Goal: Task Accomplishment & Management: Use online tool/utility

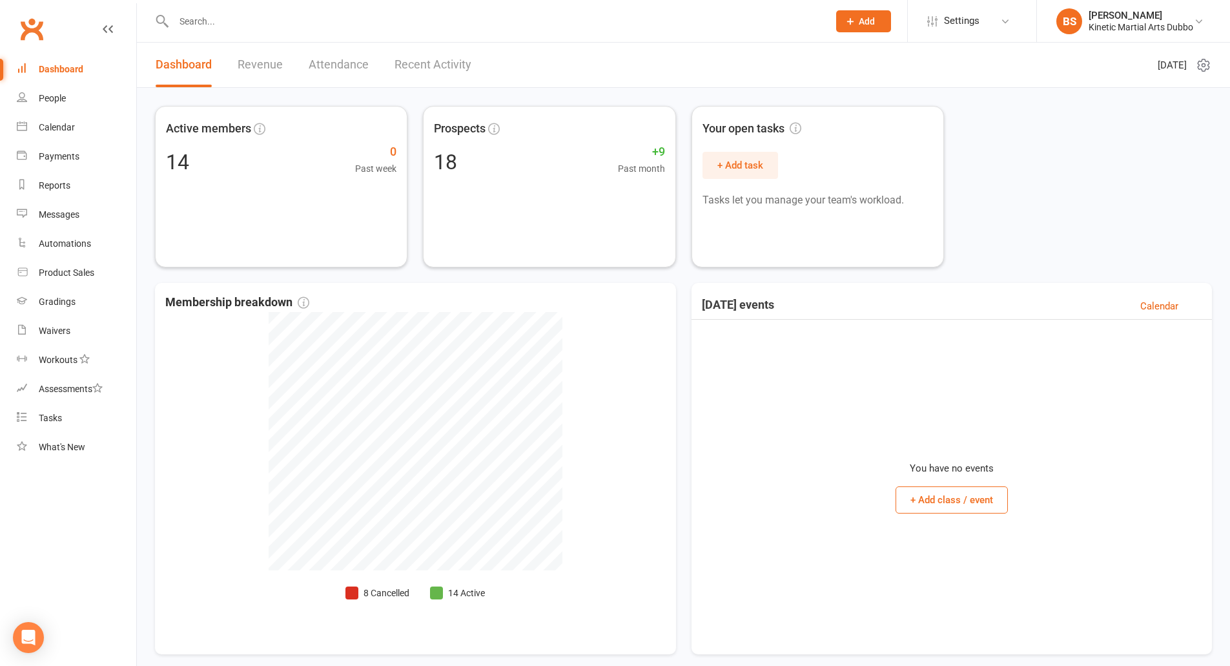
click at [279, 21] on input "text" at bounding box center [494, 21] width 649 height 18
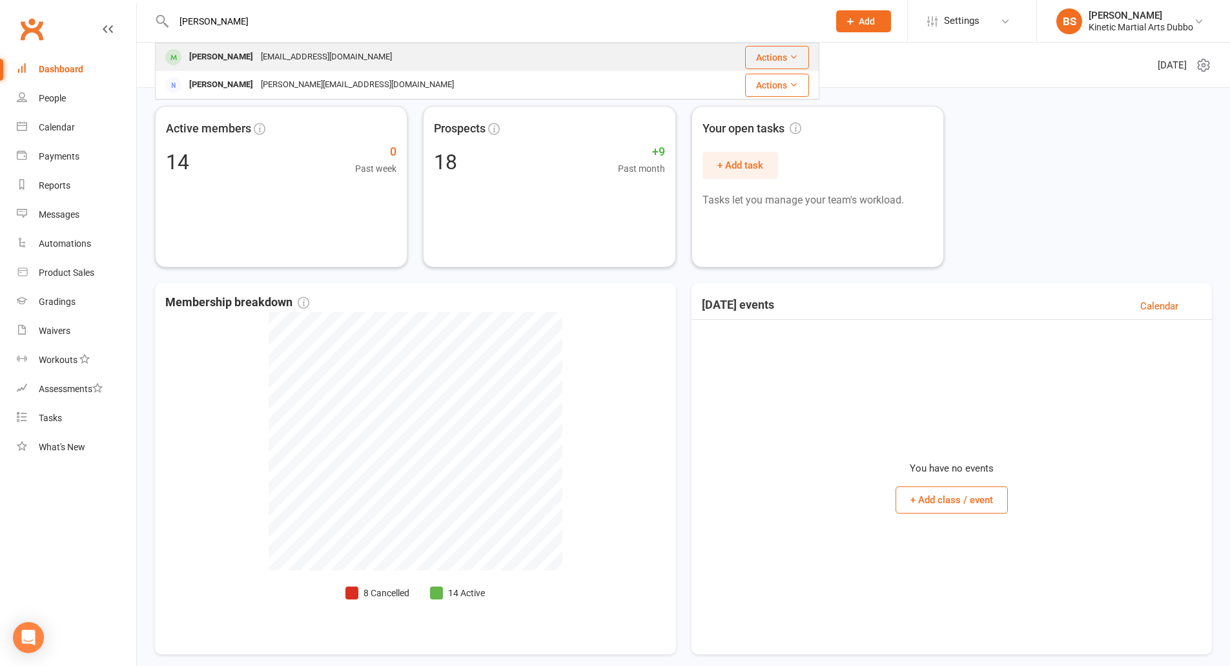
type input "[PERSON_NAME]"
click at [257, 52] on div "[PERSON_NAME]" at bounding box center [221, 57] width 72 height 19
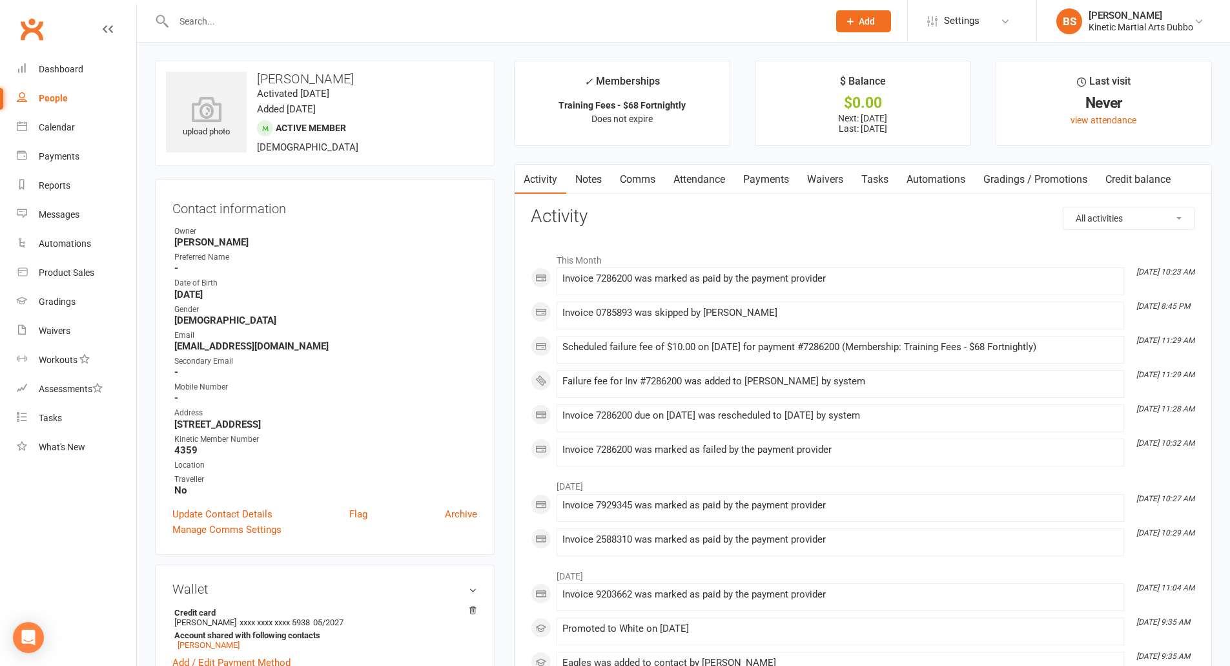
click at [772, 184] on link "Payments" at bounding box center [766, 180] width 64 height 30
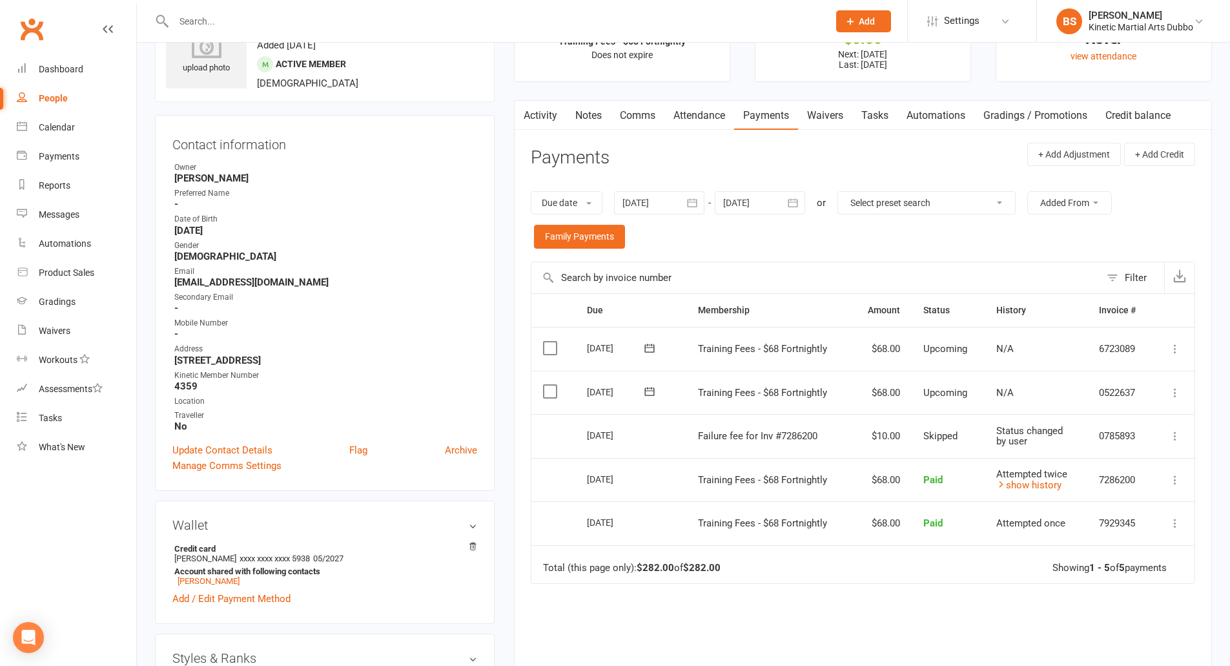
scroll to position [65, 0]
click at [1029, 487] on link "show history" at bounding box center [1028, 484] width 65 height 12
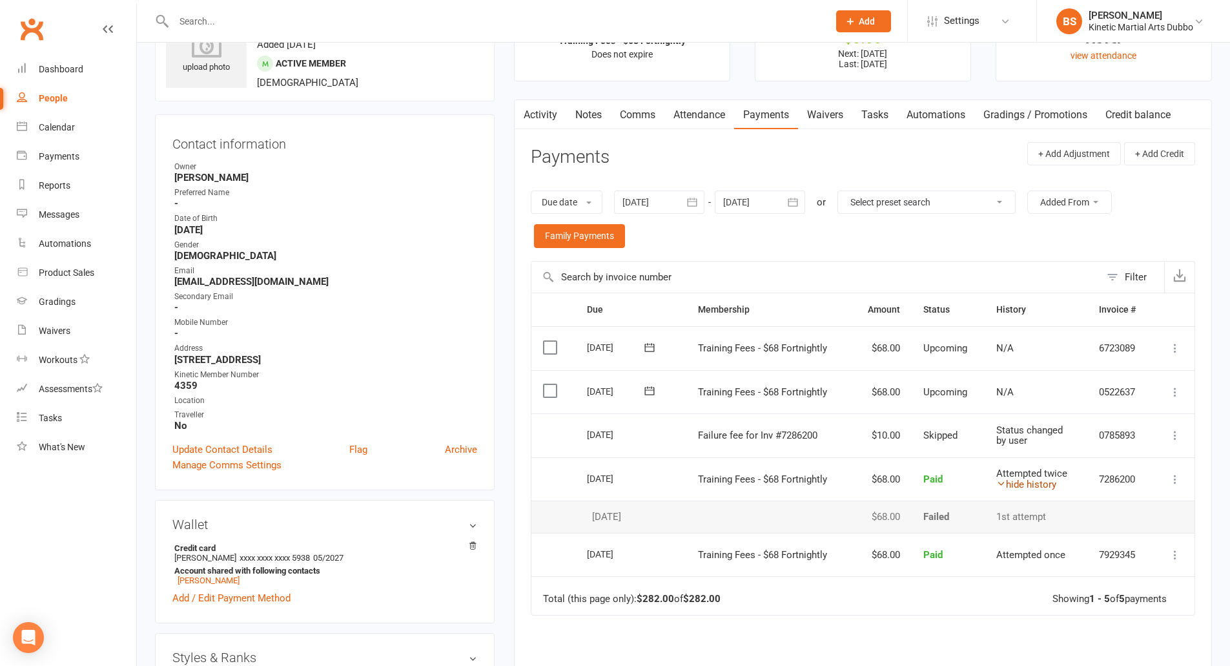
click at [1022, 485] on link "hide history" at bounding box center [1026, 484] width 60 height 12
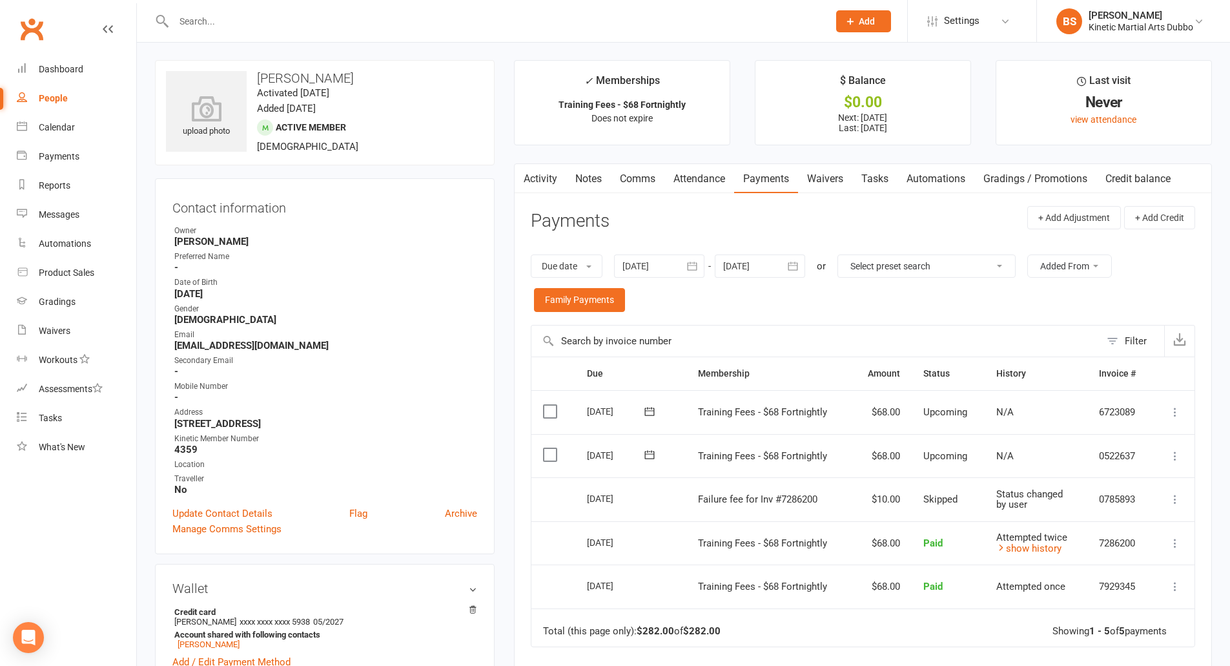
scroll to position [0, 0]
click at [51, 65] on div "Dashboard" at bounding box center [61, 69] width 45 height 10
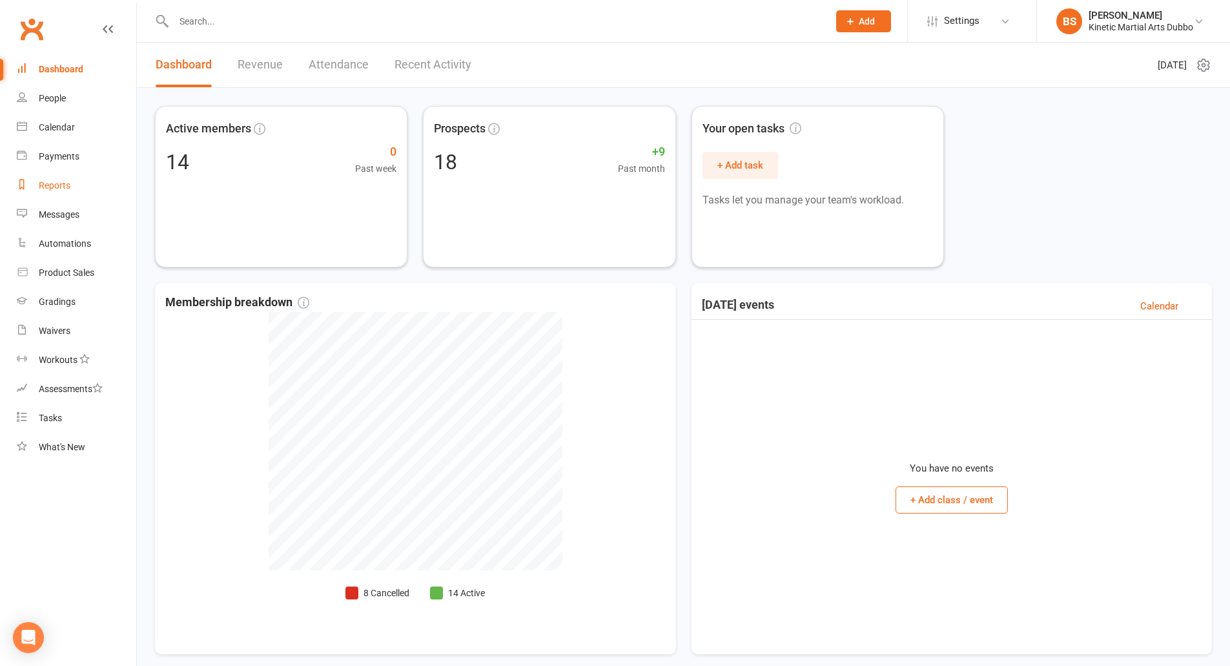
click at [52, 184] on div "Reports" at bounding box center [55, 185] width 32 height 10
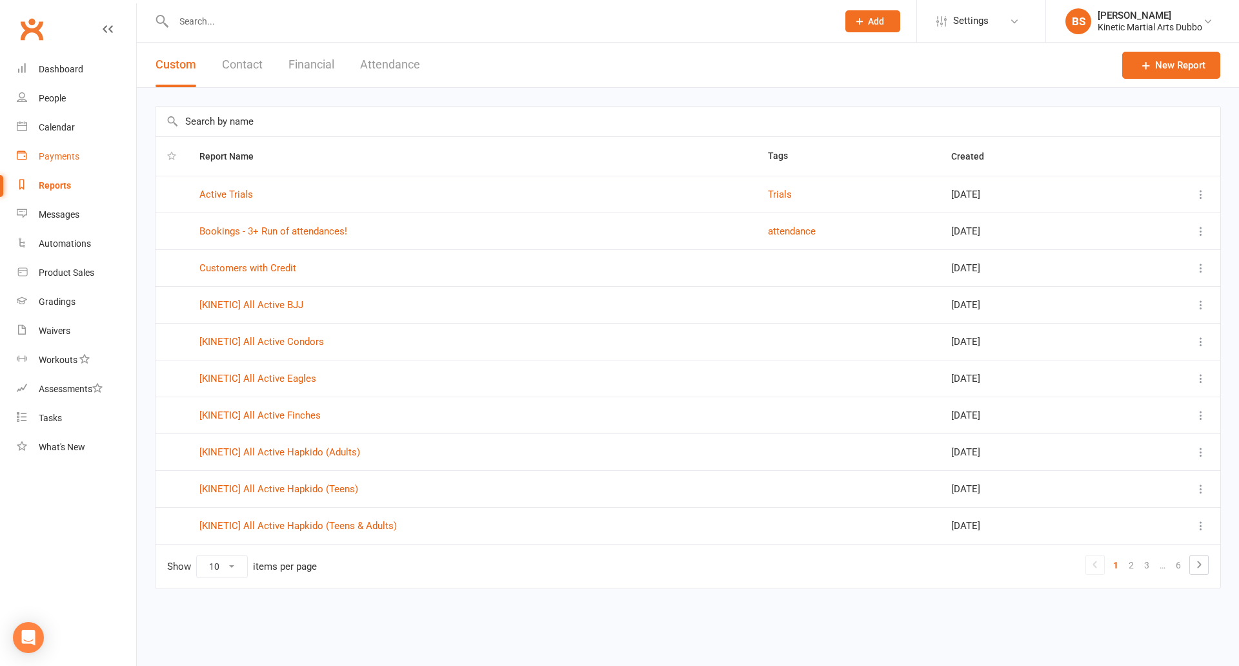
click at [54, 152] on div "Payments" at bounding box center [59, 156] width 41 height 10
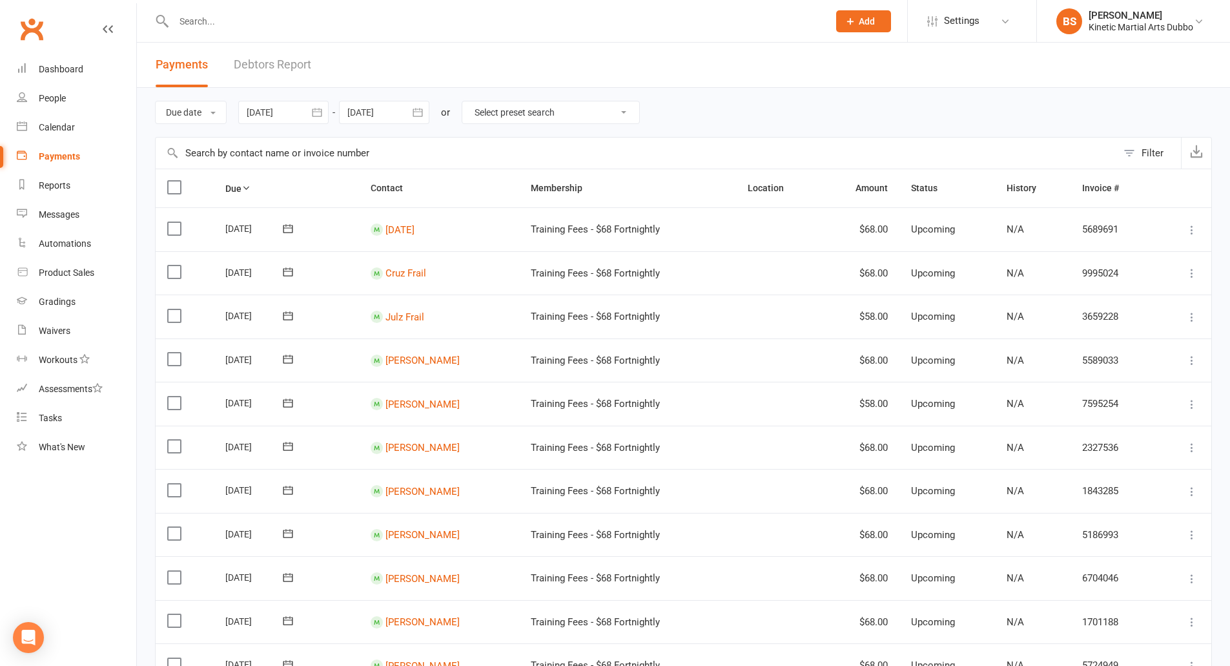
click at [323, 114] on icon "button" at bounding box center [316, 112] width 13 height 13
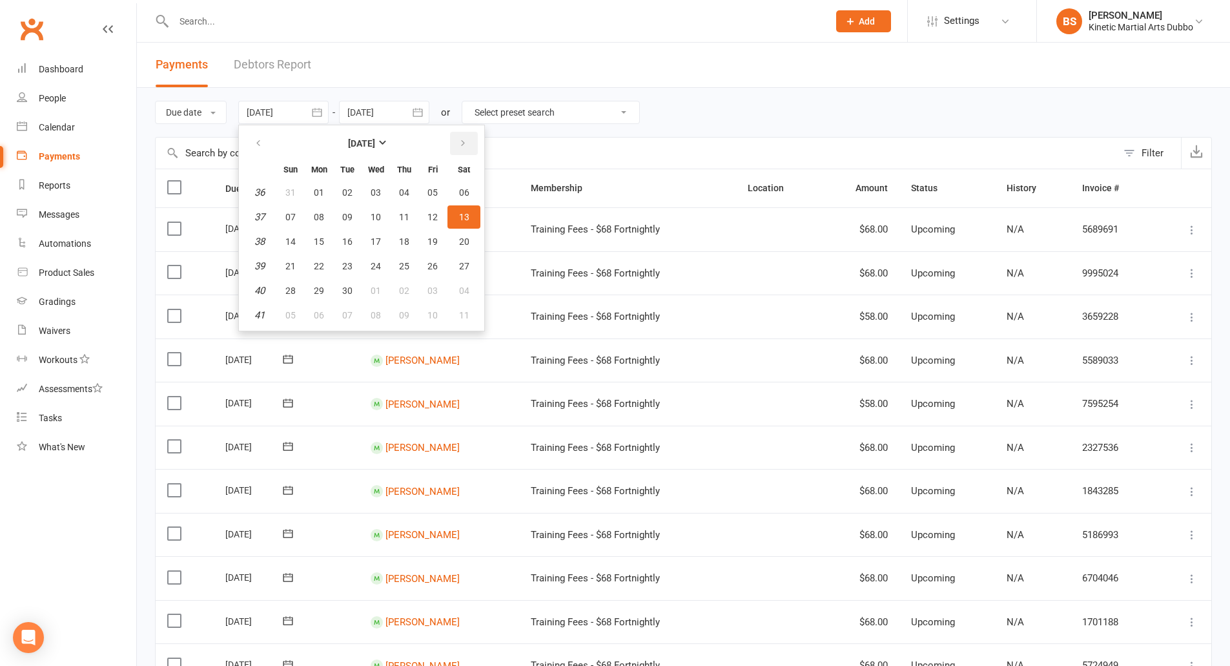
click at [465, 142] on icon "button" at bounding box center [462, 143] width 9 height 10
click at [373, 240] on span "15" at bounding box center [376, 241] width 10 height 10
type input "[DATE]"
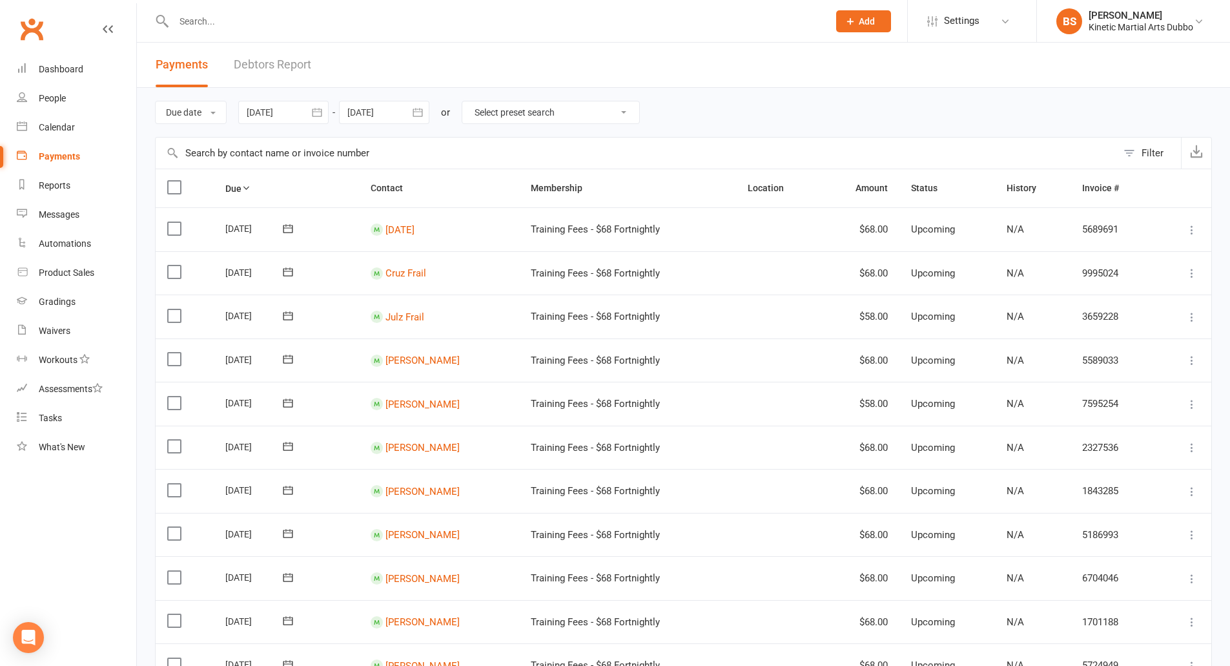
click at [420, 114] on icon "button" at bounding box center [417, 112] width 13 height 13
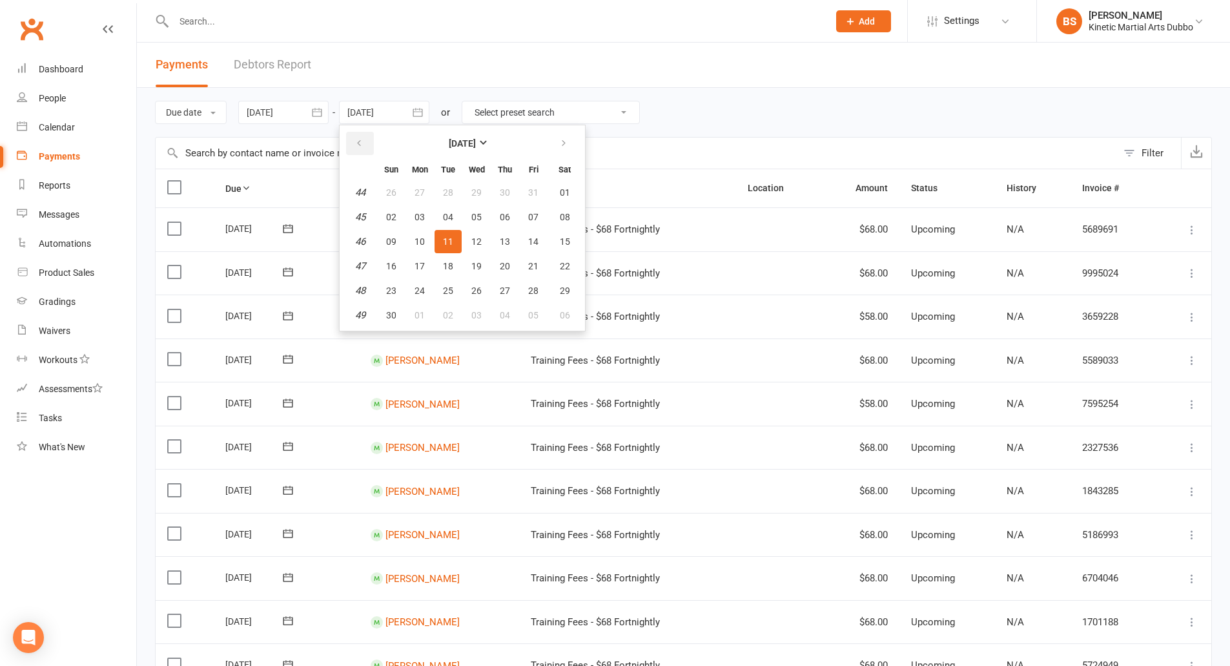
click at [359, 147] on icon "button" at bounding box center [358, 143] width 9 height 10
click at [445, 265] on span "21" at bounding box center [448, 266] width 10 height 10
type input "[DATE]"
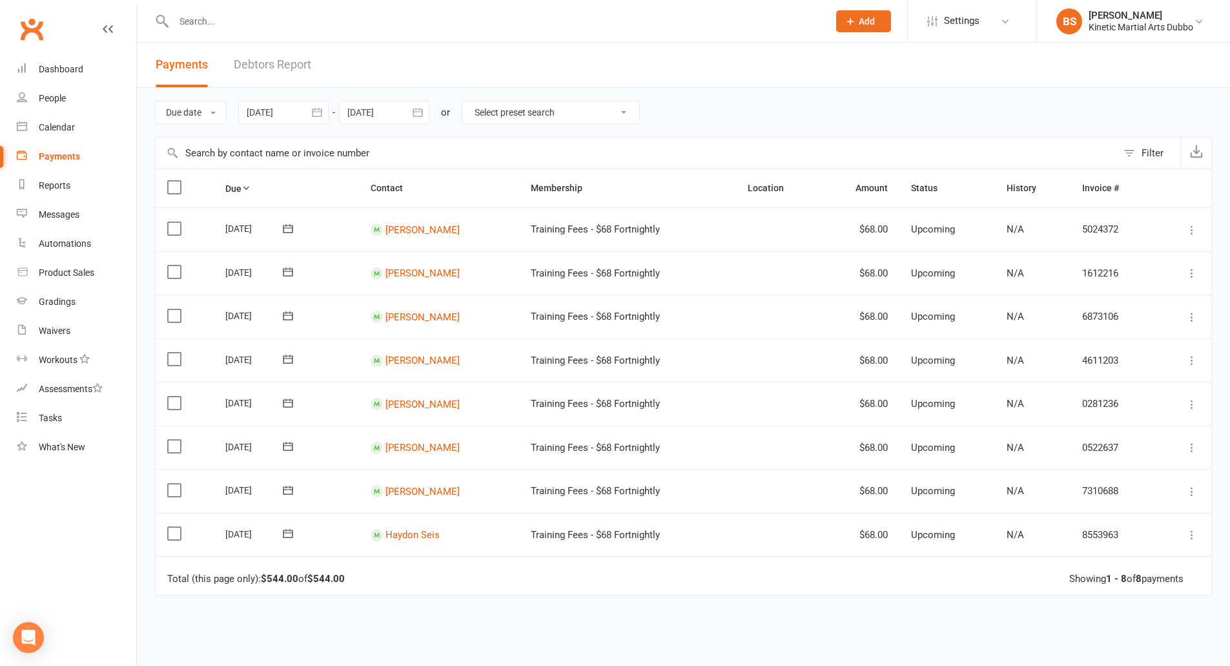
click at [319, 112] on icon "button" at bounding box center [316, 112] width 13 height 13
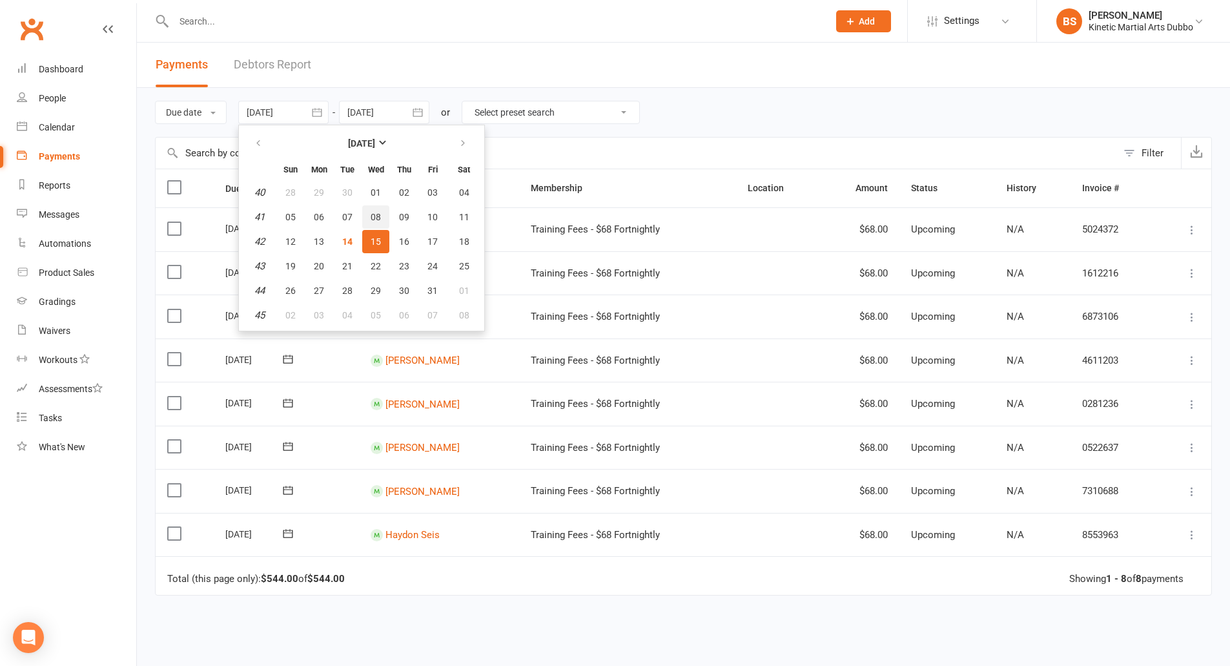
click at [374, 214] on span "08" at bounding box center [376, 217] width 10 height 10
type input "[DATE]"
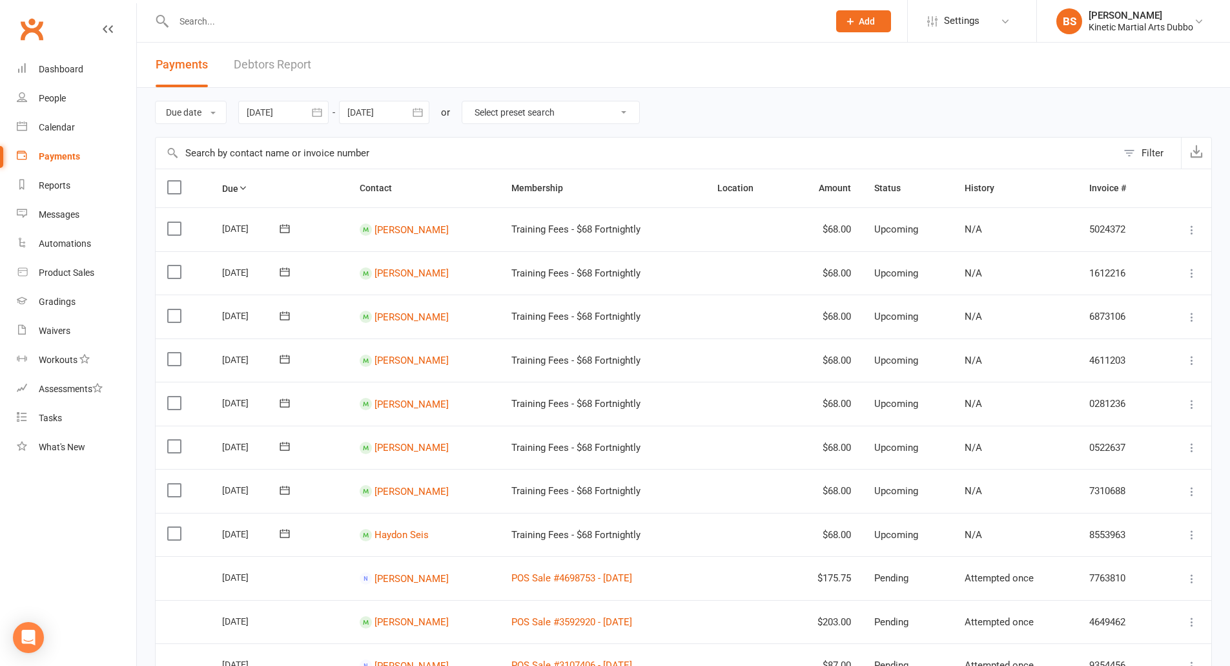
click at [416, 114] on icon "button" at bounding box center [417, 112] width 10 height 8
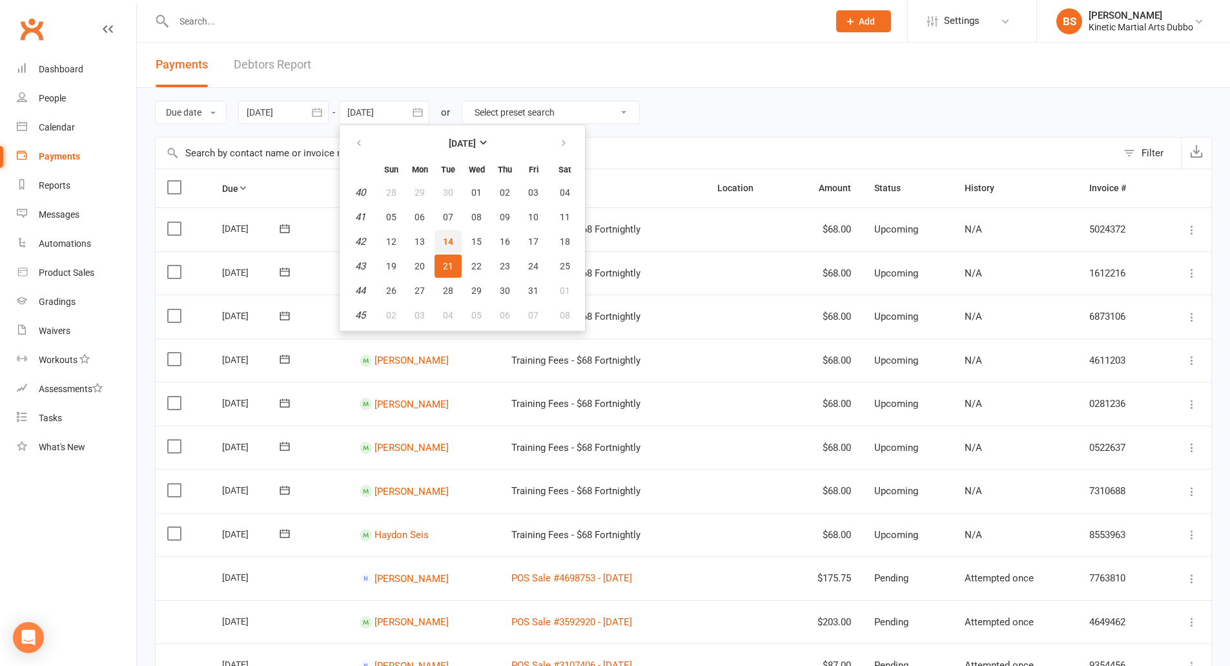
click at [450, 239] on span "14" at bounding box center [448, 241] width 10 height 10
type input "[DATE]"
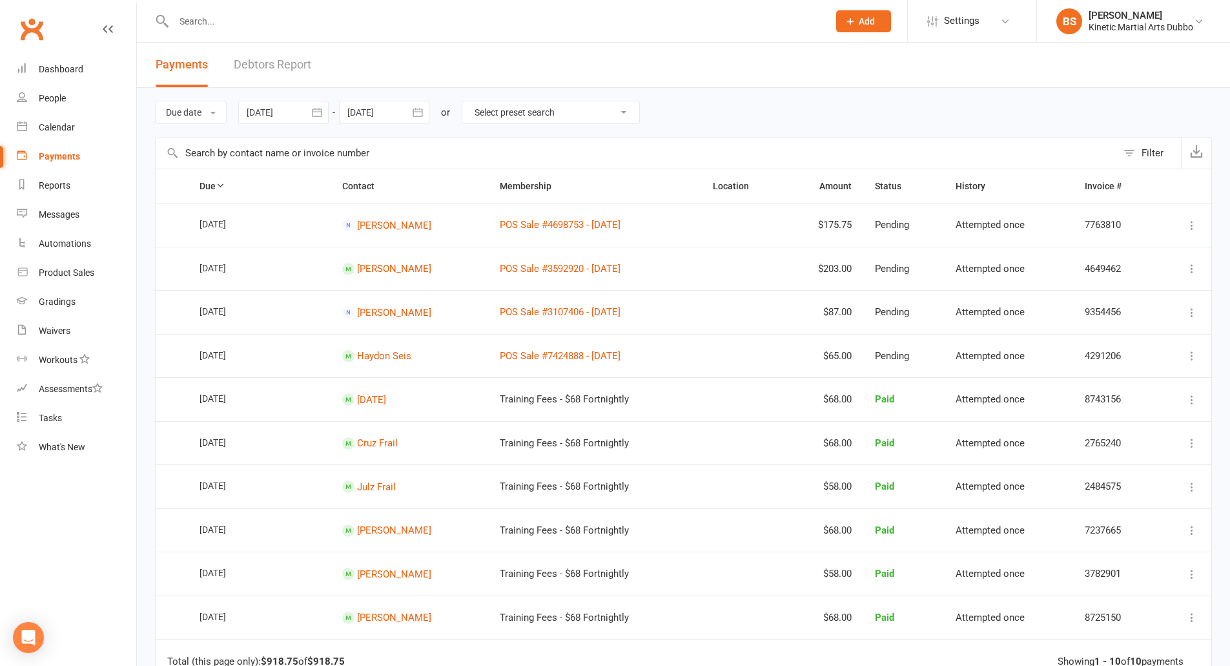
click at [316, 112] on icon "button" at bounding box center [316, 112] width 13 height 13
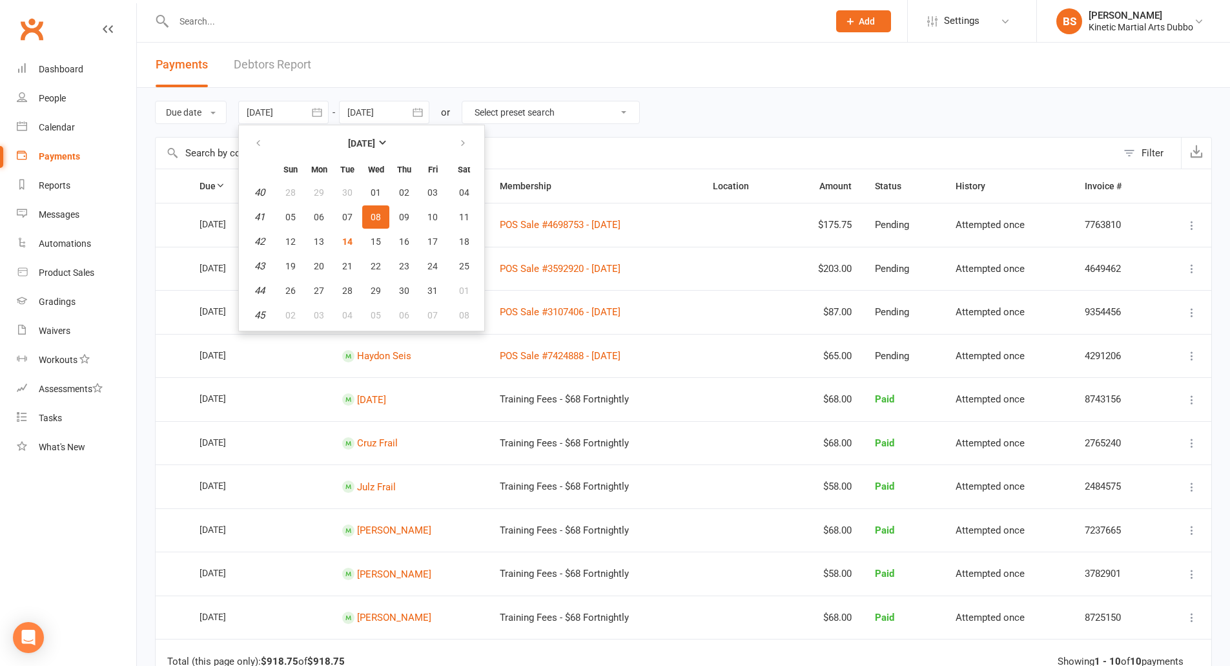
click at [413, 70] on header "Payments Debtors Report" at bounding box center [683, 65] width 1093 height 45
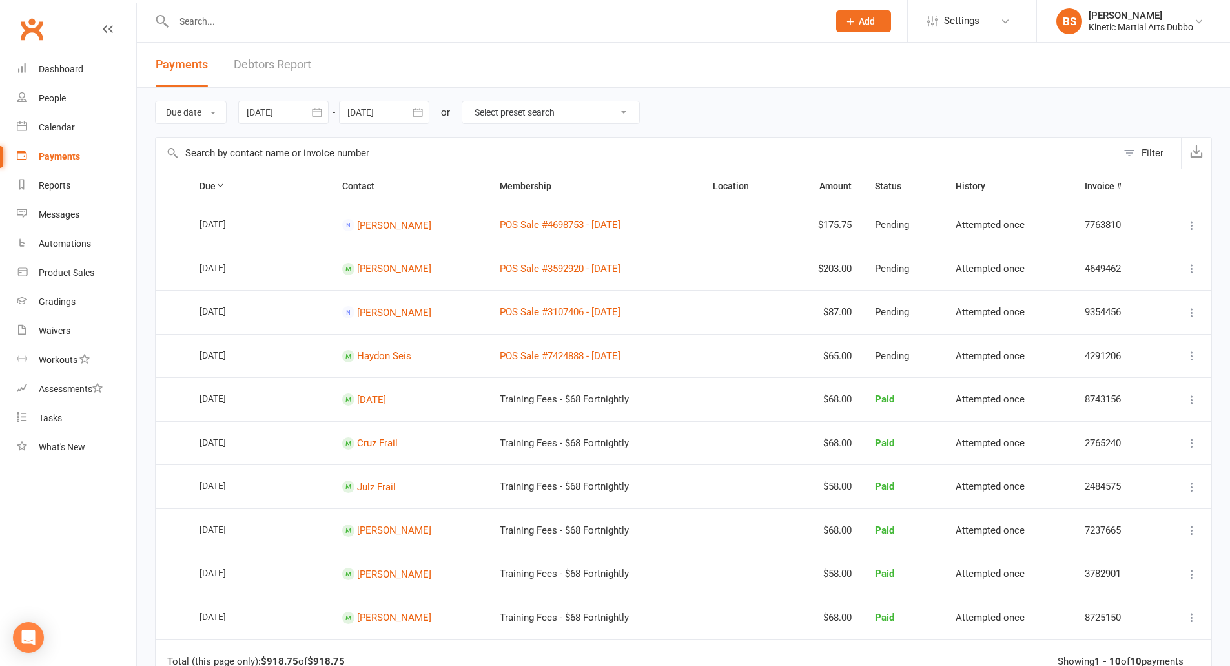
click at [782, 114] on div "Due date Due date Date paid Date failed Date settled [DATE] [DATE] Sun Mon Tue …" at bounding box center [683, 112] width 1057 height 49
click at [1195, 22] on icon at bounding box center [1199, 21] width 10 height 10
drag, startPoint x: 1072, startPoint y: 174, endPoint x: 831, endPoint y: 52, distance: 269.3
click at [1072, 174] on link "Sign out" at bounding box center [1133, 179] width 193 height 30
